Goal: Task Accomplishment & Management: Use online tool/utility

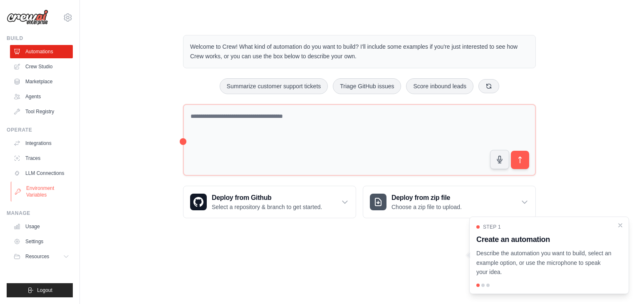
click at [39, 190] on link "Environment Variables" at bounding box center [42, 191] width 63 height 20
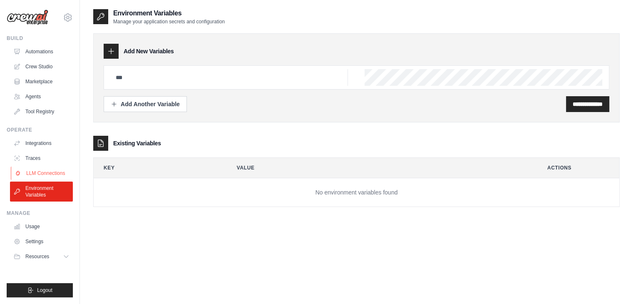
click at [36, 169] on link "LLM Connections" at bounding box center [42, 172] width 63 height 13
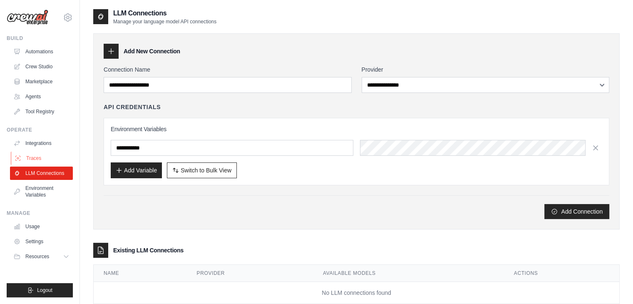
click at [35, 160] on link "Traces" at bounding box center [42, 157] width 63 height 13
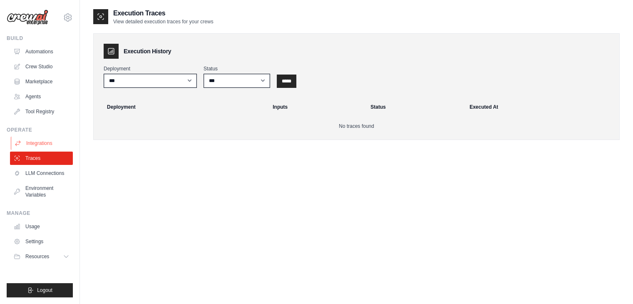
click at [37, 145] on link "Integrations" at bounding box center [42, 142] width 63 height 13
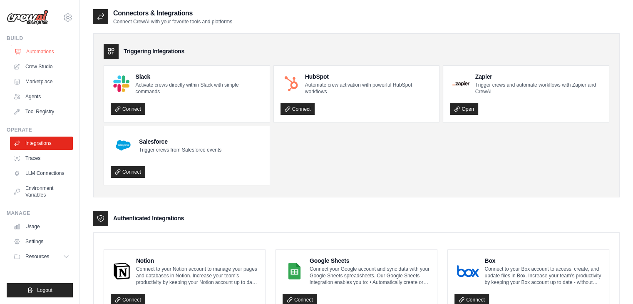
click at [38, 48] on link "Automations" at bounding box center [42, 51] width 63 height 13
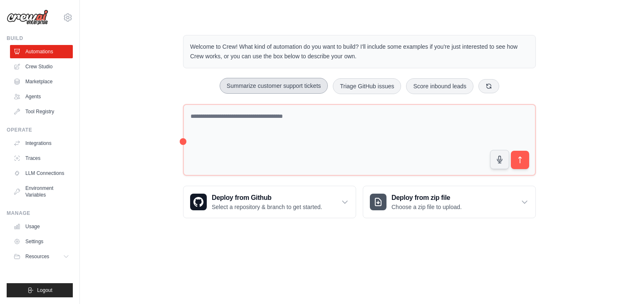
click at [308, 84] on button "Summarize customer support tickets" at bounding box center [274, 86] width 108 height 16
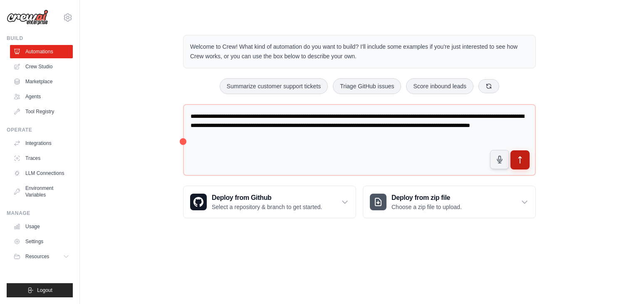
click at [521, 157] on icon "submit" at bounding box center [520, 160] width 9 height 9
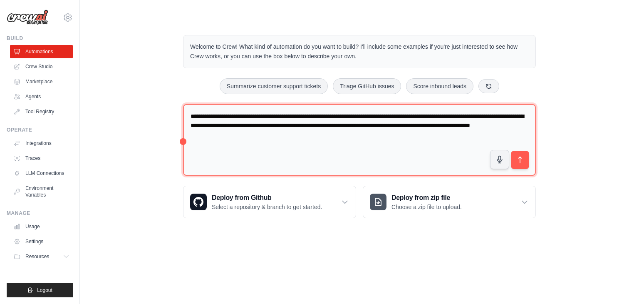
drag, startPoint x: 320, startPoint y: 139, endPoint x: 182, endPoint y: 109, distance: 140.6
click at [182, 109] on div "**********" at bounding box center [359, 127] width 373 height 210
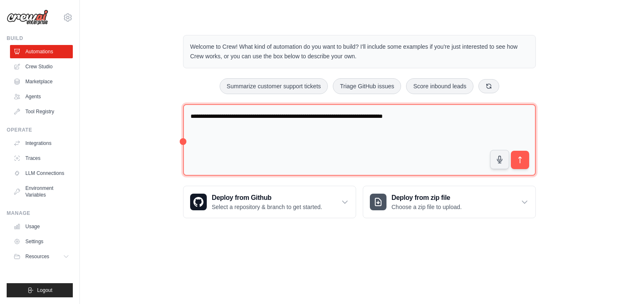
type textarea "**********"
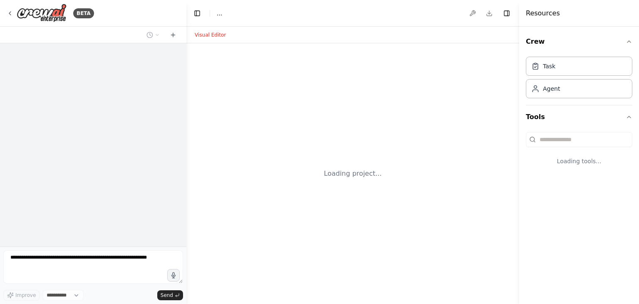
select select "****"
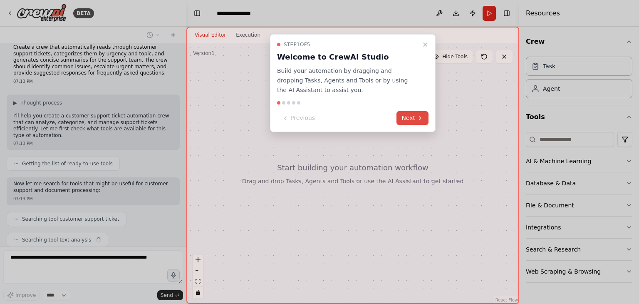
scroll to position [30, 0]
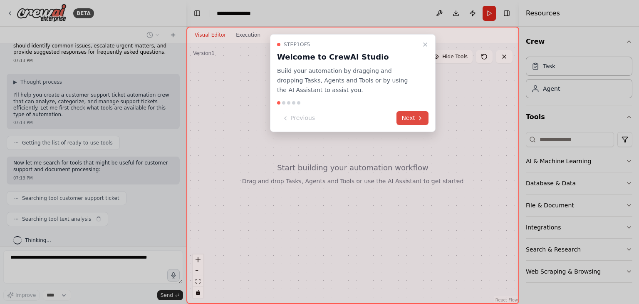
click at [417, 114] on button "Next" at bounding box center [413, 118] width 32 height 14
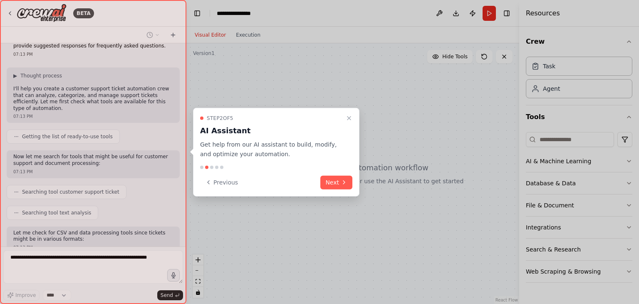
scroll to position [85, 0]
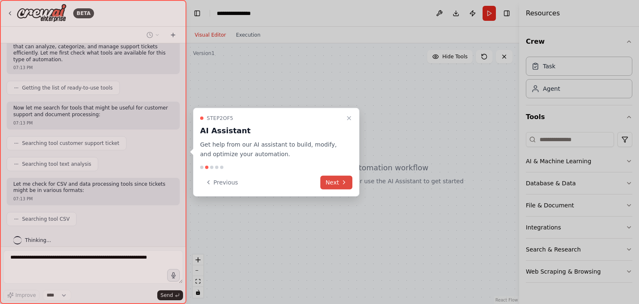
click at [337, 179] on button "Next" at bounding box center [336, 182] width 32 height 14
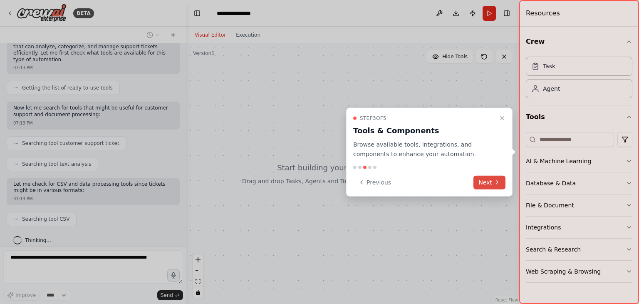
click at [485, 185] on button "Next" at bounding box center [490, 182] width 32 height 14
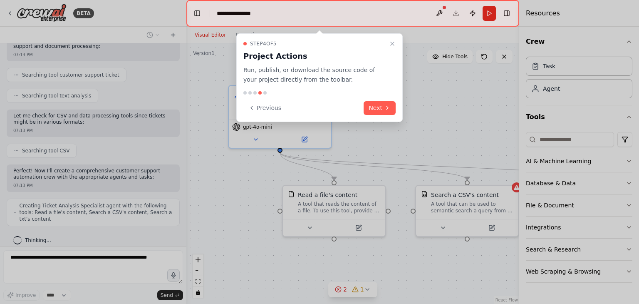
scroll to position [146, 0]
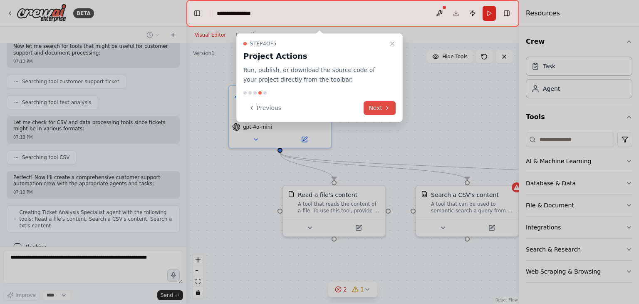
click at [375, 111] on button "Next" at bounding box center [380, 108] width 32 height 14
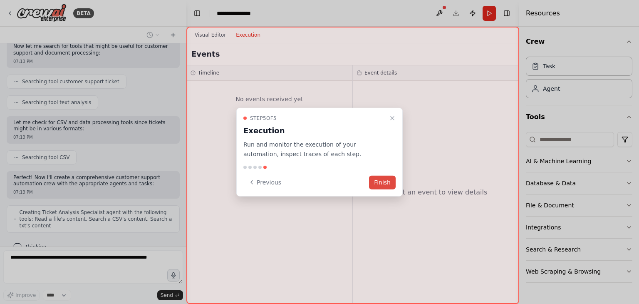
scroll to position [167, 0]
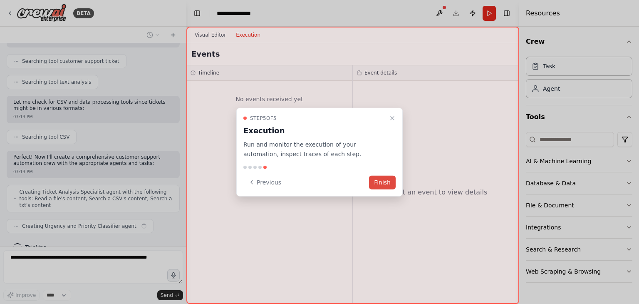
click at [389, 181] on button "Finish" at bounding box center [382, 182] width 27 height 14
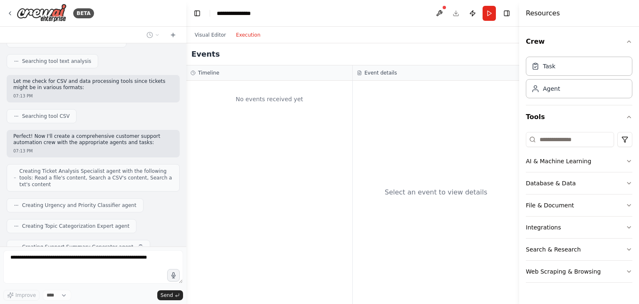
scroll to position [208, 0]
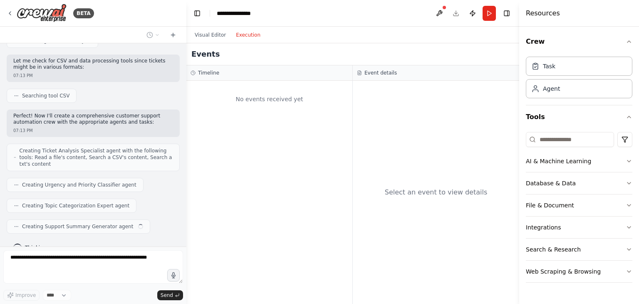
click at [243, 37] on button "Execution" at bounding box center [248, 35] width 35 height 10
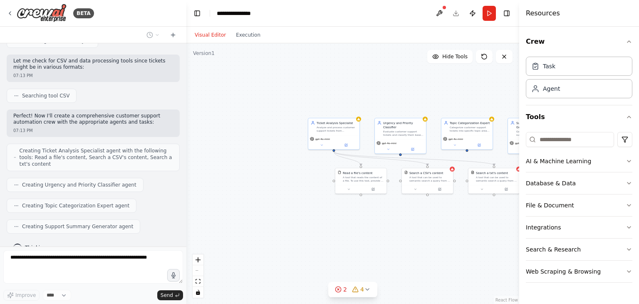
click at [208, 38] on button "Visual Editor" at bounding box center [210, 35] width 41 height 10
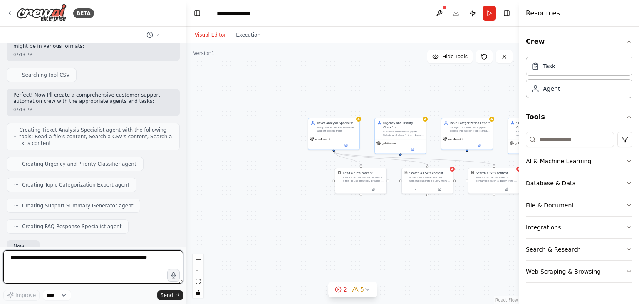
click at [560, 156] on button "AI & Machine Learning" at bounding box center [579, 161] width 107 height 22
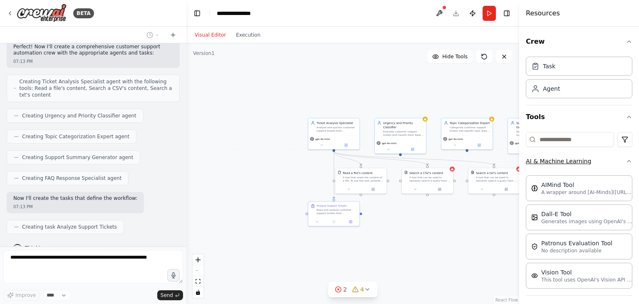
scroll to position [298, 0]
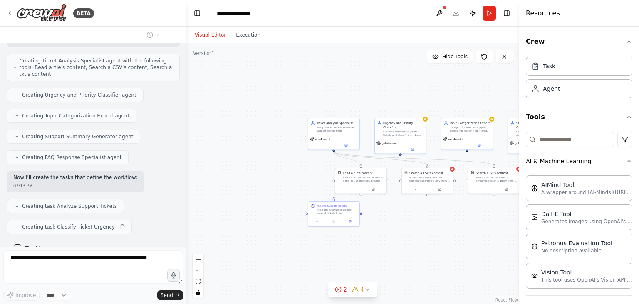
click at [560, 156] on button "AI & Machine Learning" at bounding box center [579, 161] width 107 height 22
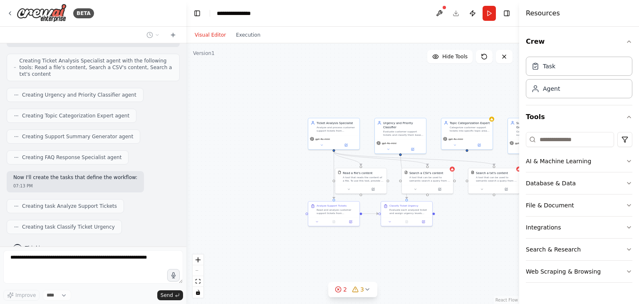
scroll to position [318, 0]
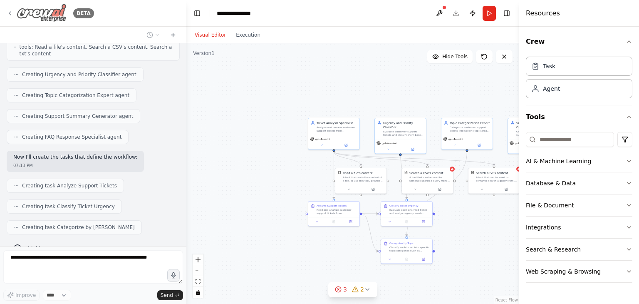
click at [8, 14] on icon at bounding box center [10, 13] width 7 height 7
